Goal: Task Accomplishment & Management: Use online tool/utility

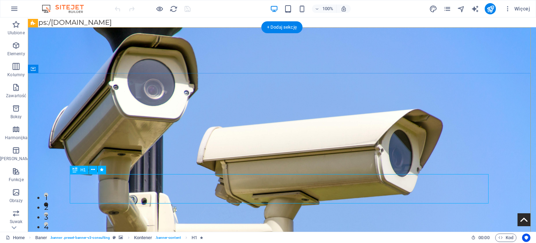
click at [93, 169] on icon at bounding box center [93, 169] width 4 height 7
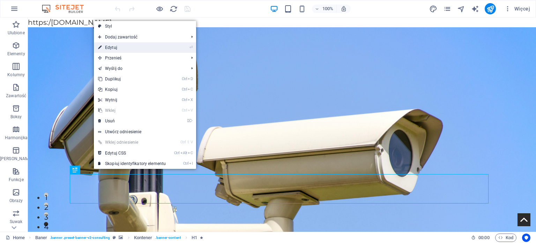
click at [131, 51] on link "⏎ Edytuj" at bounding box center [132, 47] width 76 height 10
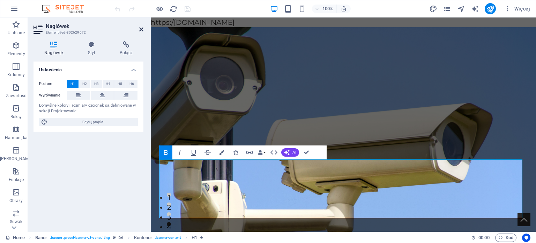
click at [140, 30] on icon at bounding box center [141, 30] width 4 height 6
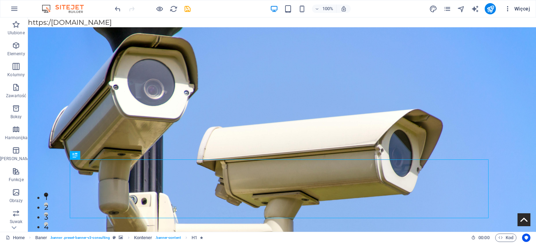
click at [509, 10] on icon "button" at bounding box center [507, 8] width 7 height 7
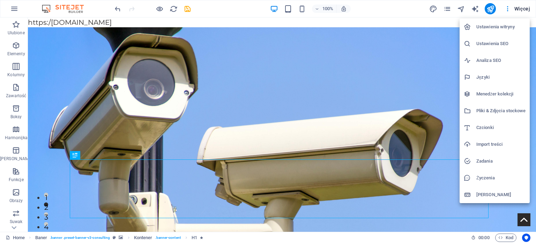
click at [497, 42] on h6 "Ustawienia SEO" at bounding box center [501, 43] width 49 height 8
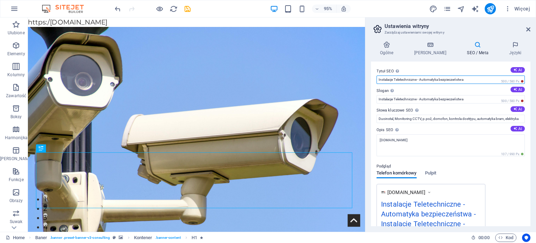
click at [377, 79] on input "Instalacje Teletechniczne - Automatyka bezpieczeństwa" at bounding box center [451, 79] width 148 height 8
type input "Systemy i Instalacje Teletechniczne - Automatyka bezpieczeństwa"
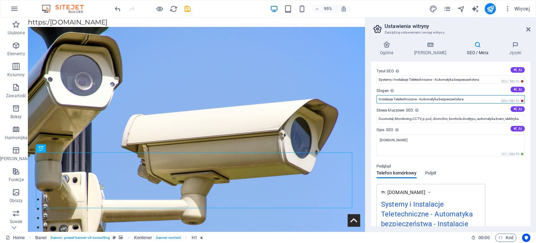
click at [378, 99] on input "Instalacje Teletechniczne - Automatyka bezpieczeństwa" at bounding box center [451, 99] width 148 height 8
type input "Systemy i Instalacje Teletechniczne - Automatyka bezpieczeństwa"
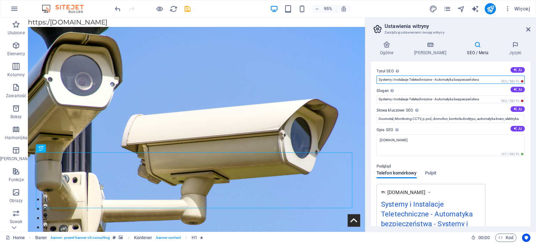
click at [457, 79] on input "Systemy i Instalacje Teletechniczne - Automatyka bezpieczeństwa" at bounding box center [451, 79] width 148 height 8
type input "Systemy i Instalacje Teletechniczne - Automatyka Bezpieczeństwa"
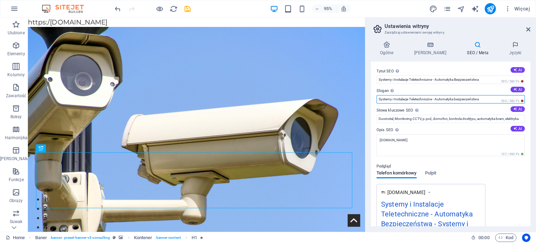
click at [456, 100] on input "Systemy i Instalacje Teletechniczne - Automatyka bezpieczeństwa" at bounding box center [451, 99] width 148 height 8
type input "Systemy i Instalacje Teletechniczne - Automatyka Bezpieczeństwa"
click at [526, 29] on icon at bounding box center [528, 30] width 4 height 6
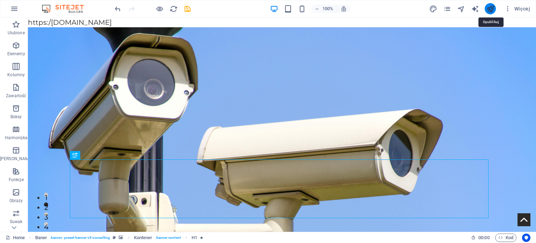
click at [490, 9] on icon "publish" at bounding box center [491, 9] width 8 height 8
